Goal: Information Seeking & Learning: Learn about a topic

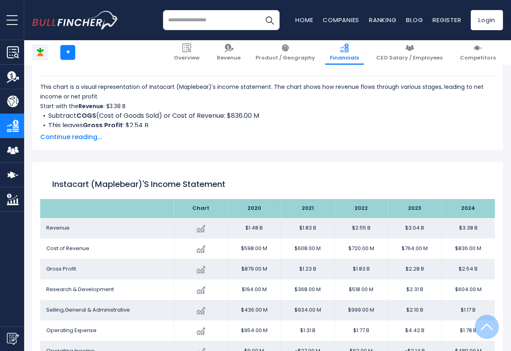
scroll to position [435, 0]
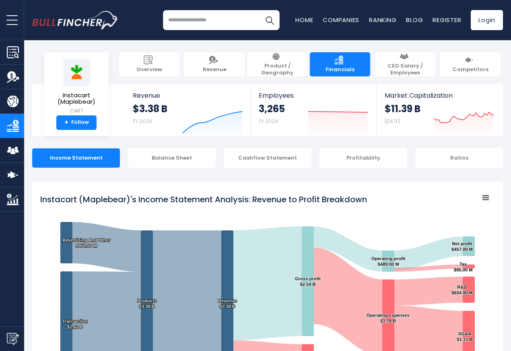
scroll to position [435, 0]
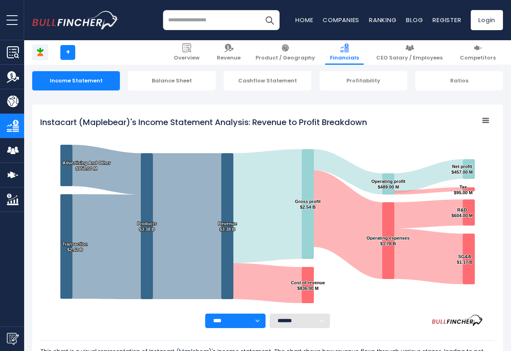
scroll to position [435, 0]
